Goal: Find specific page/section: Find specific page/section

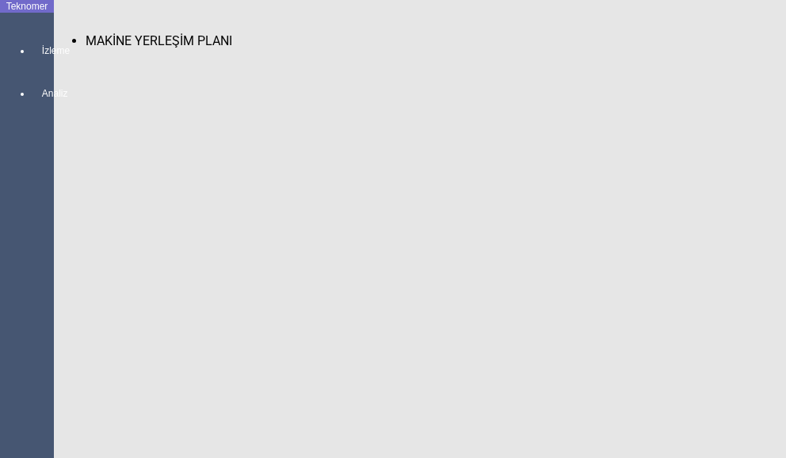
click at [87, 33] on span "MAKİNE YERLEŞİM PLANI" at bounding box center [159, 40] width 146 height 15
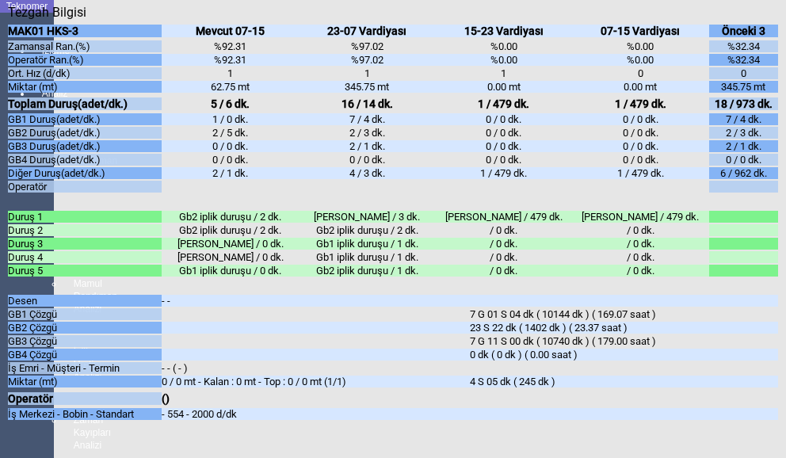
click at [8, 20] on icon "Kapat" at bounding box center [8, 20] width 0 height 0
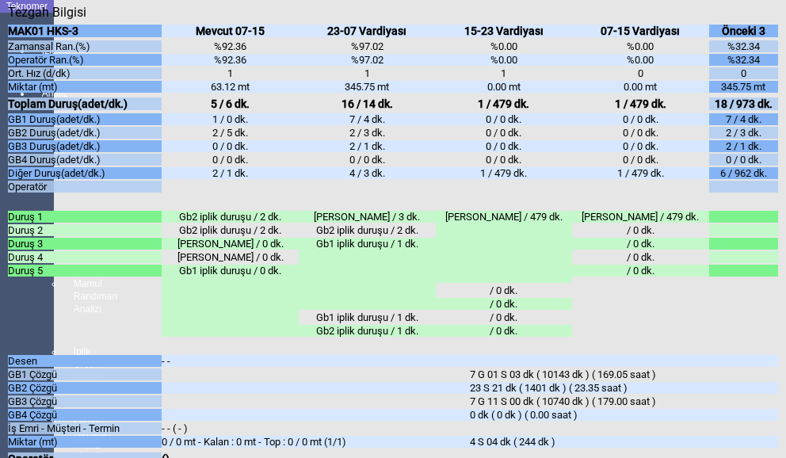
click at [8, 20] on icon "Kapat" at bounding box center [8, 20] width 0 height 0
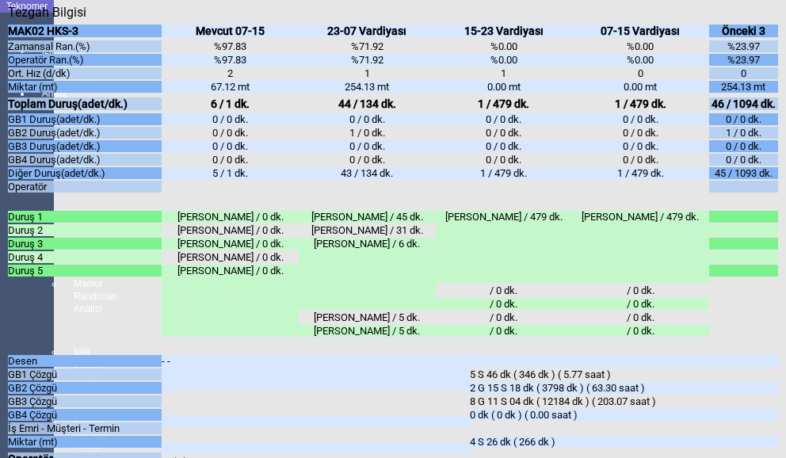
click at [8, 20] on icon "Kapat" at bounding box center [8, 20] width 0 height 0
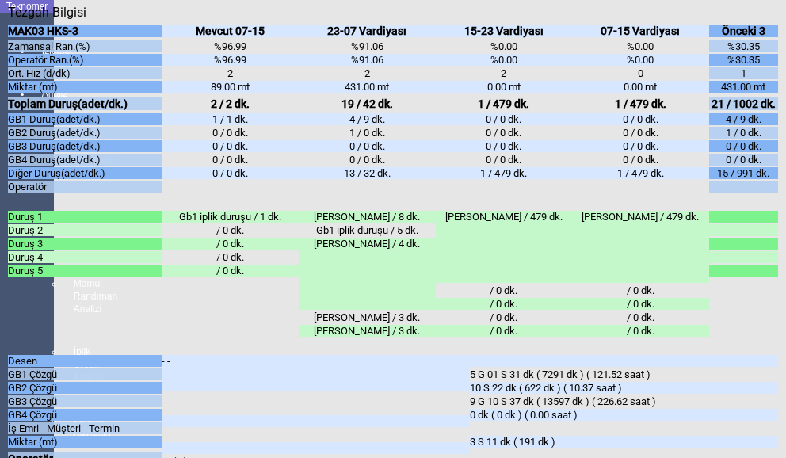
click at [8, 20] on icon "Kapat" at bounding box center [8, 20] width 0 height 0
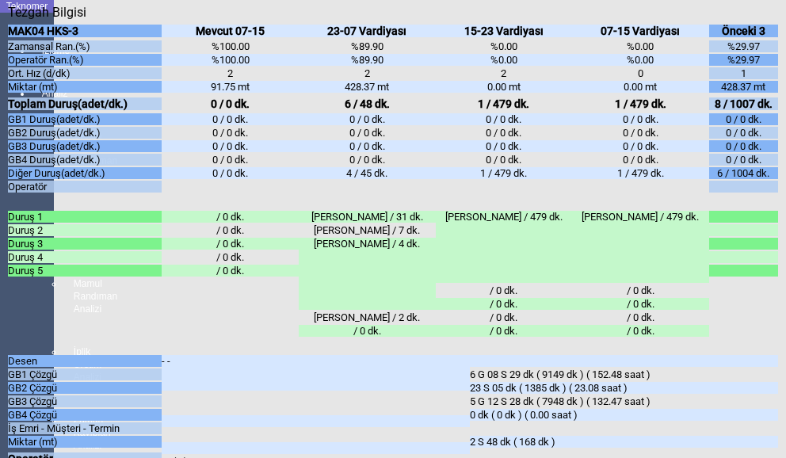
click at [757, 20] on div "Kapat" at bounding box center [393, 20] width 770 height 0
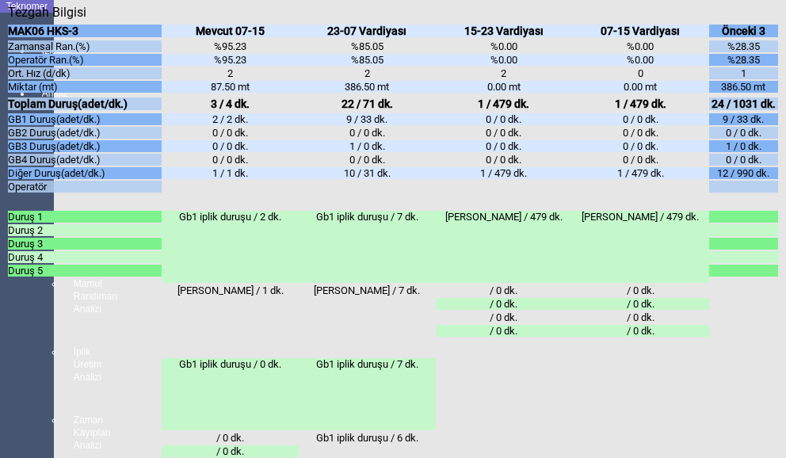
click at [8, 20] on icon "Kapat" at bounding box center [8, 20] width 0 height 0
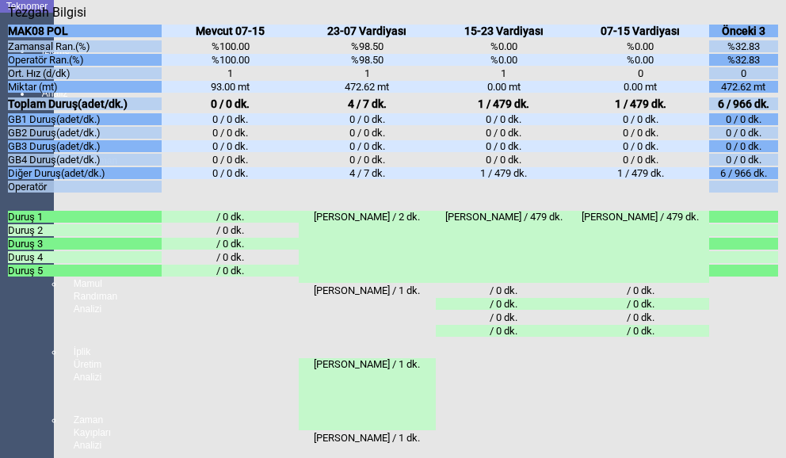
click at [8, 20] on icon "Kapat" at bounding box center [8, 20] width 0 height 0
click at [770, 20] on div "Kapat" at bounding box center [393, 20] width 770 height 0
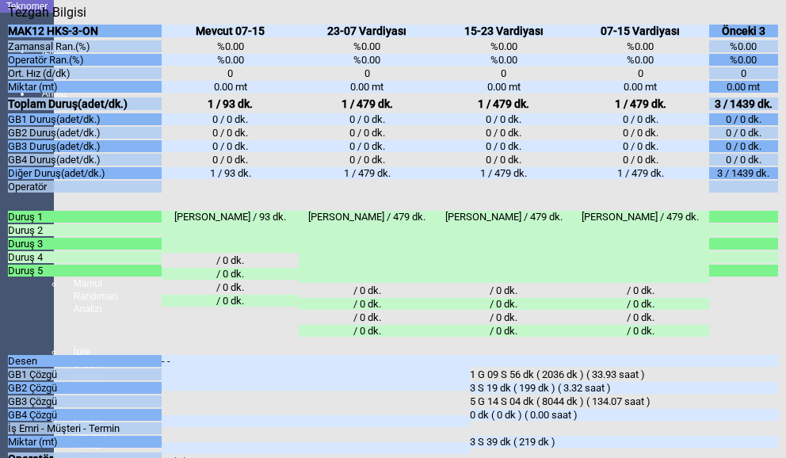
click at [8, 20] on icon "Kapat" at bounding box center [8, 20] width 0 height 0
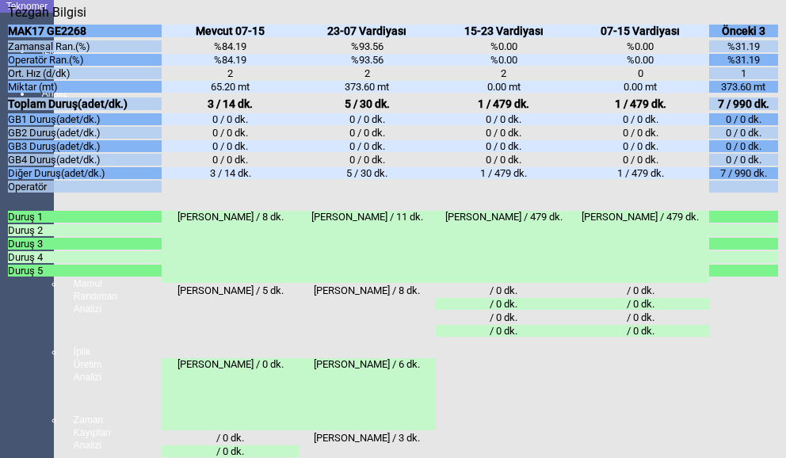
click at [8, 20] on icon "Kapat" at bounding box center [8, 20] width 0 height 0
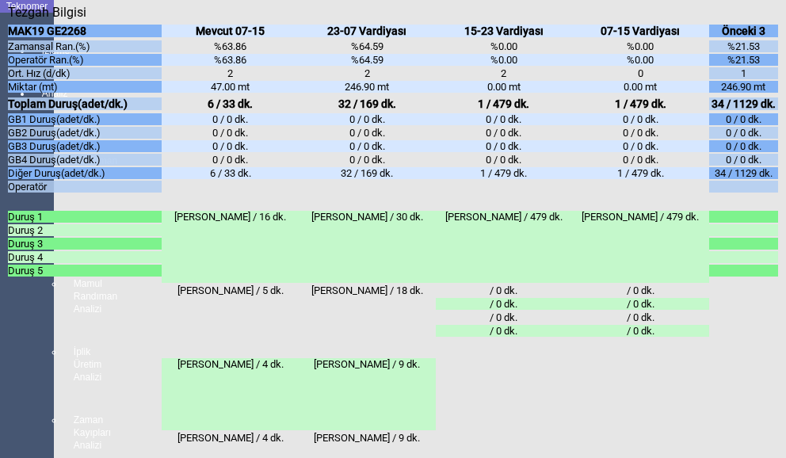
click at [770, 20] on div "Kapat" at bounding box center [393, 20] width 770 height 0
